Goal: Information Seeking & Learning: Learn about a topic

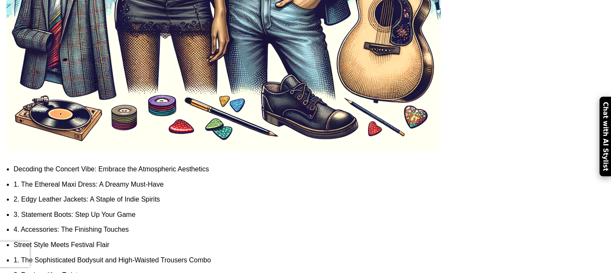
click at [110, 241] on link "Street Style Meets Festival Flair" at bounding box center [62, 244] width 96 height 7
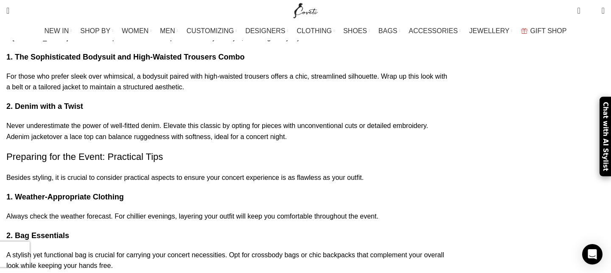
click at [152, 249] on p "A stylish yet functional bag is crucial for carrying your concert necessities. …" at bounding box center [229, 260] width 446 height 22
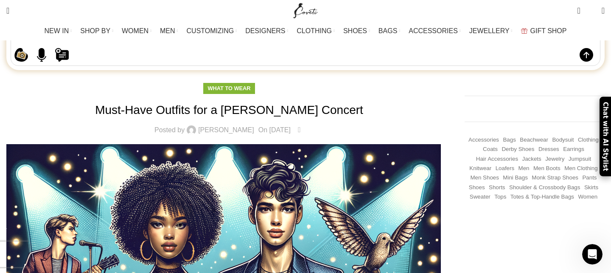
scroll to position [83, 0]
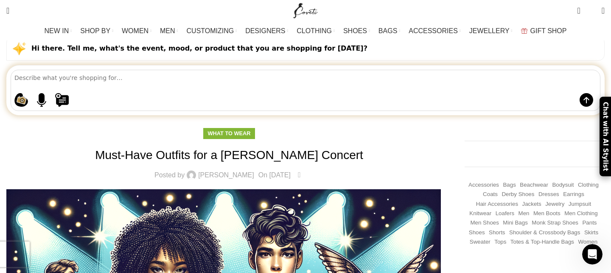
scroll to position [536, 0]
